Goal: Find specific page/section: Find specific page/section

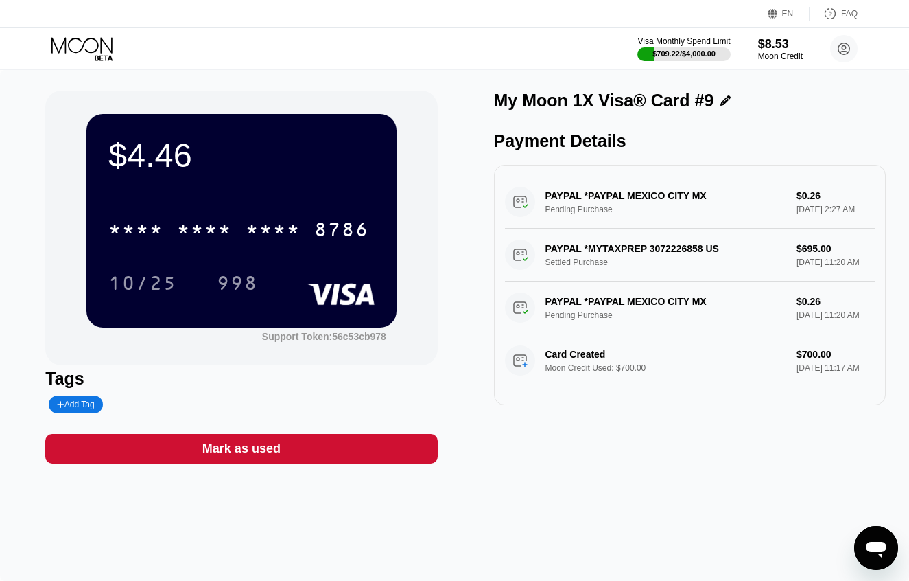
click at [83, 49] on icon at bounding box center [83, 49] width 64 height 24
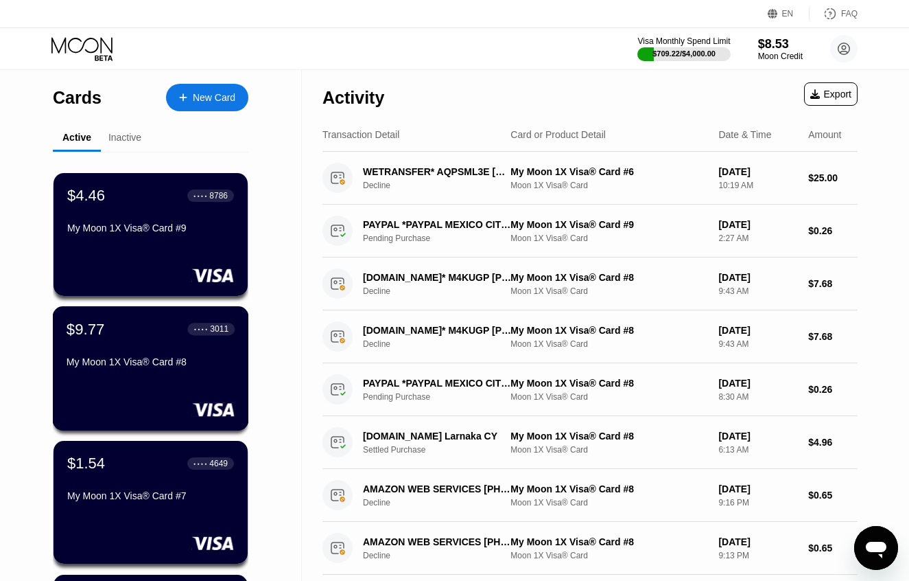
click at [198, 331] on div "● ● ● ●" at bounding box center [201, 329] width 14 height 4
